Goal: Find contact information: Find contact information

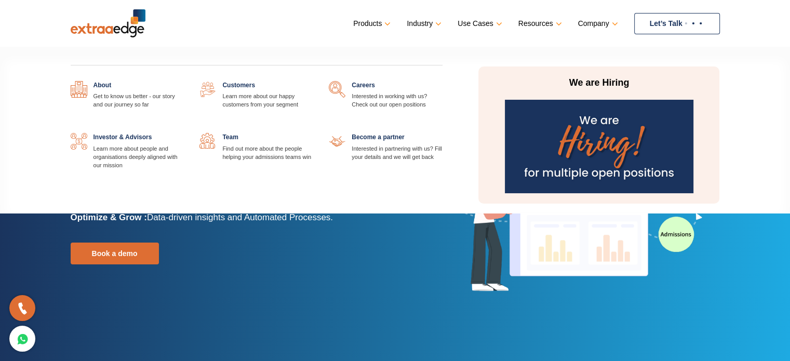
click at [184, 81] on link at bounding box center [184, 81] width 0 height 0
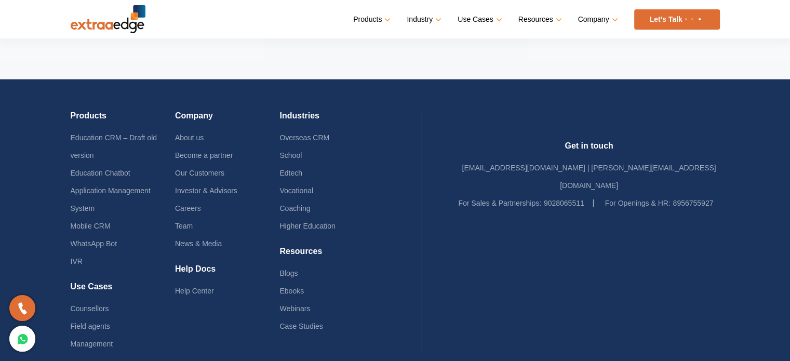
scroll to position [2332, 0]
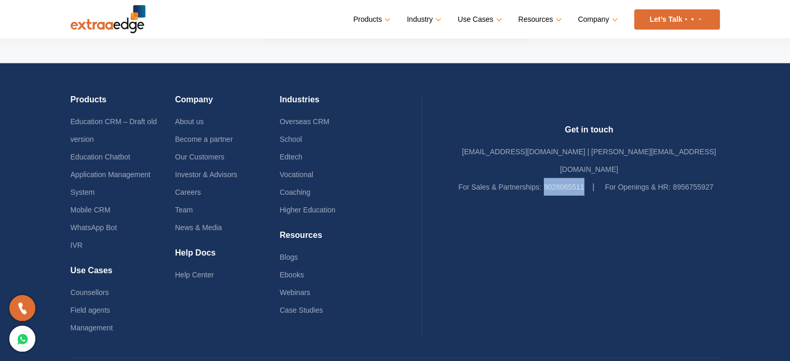
drag, startPoint x: 578, startPoint y: 163, endPoint x: 507, endPoint y: 163, distance: 70.7
click at [507, 178] on li "For Sales & Partnerships: 9028065511" at bounding box center [527, 187] width 136 height 18
copy link "9028065511"
